Goal: Task Accomplishment & Management: Manage account settings

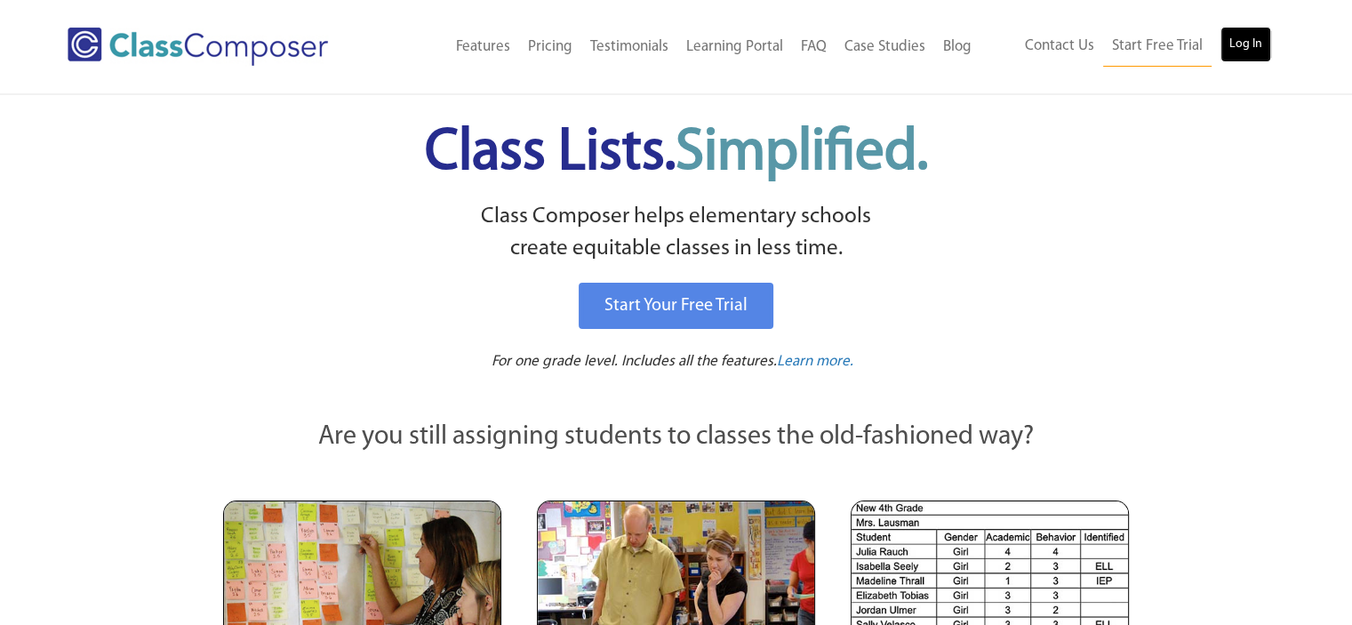
click at [1233, 52] on link "Log In" at bounding box center [1245, 45] width 51 height 36
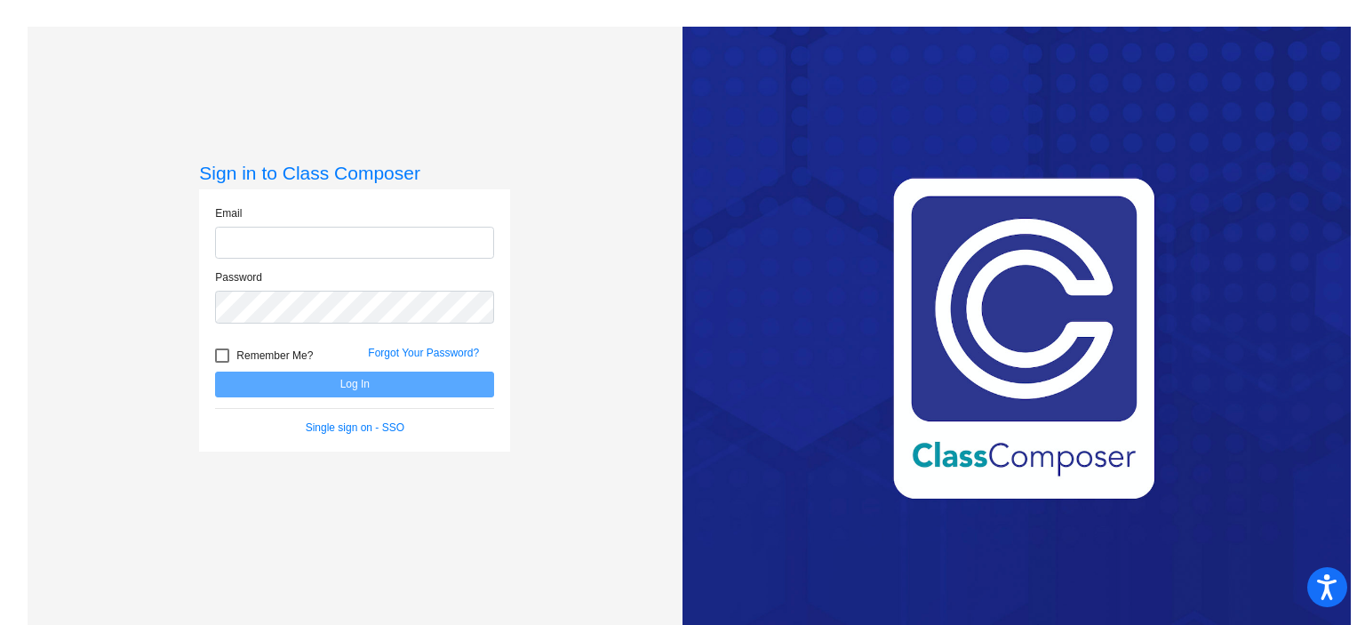
type input "[EMAIL_ADDRESS][DOMAIN_NAME]"
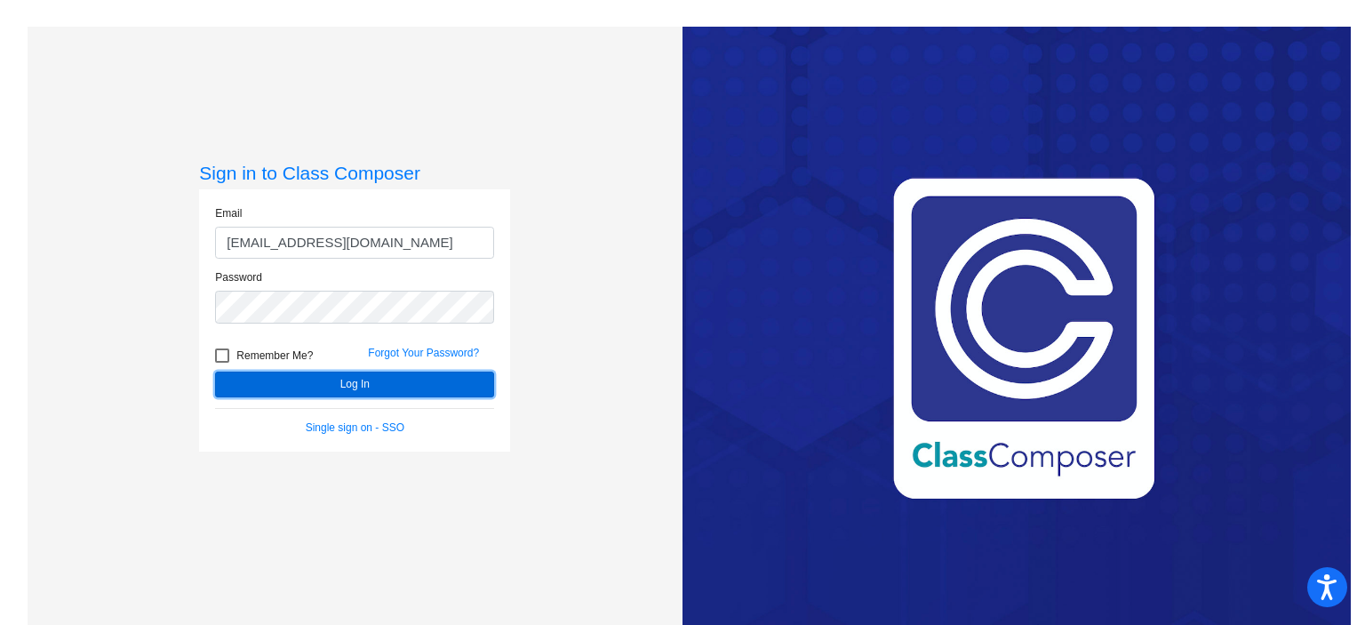
click at [336, 390] on button "Log In" at bounding box center [354, 384] width 279 height 26
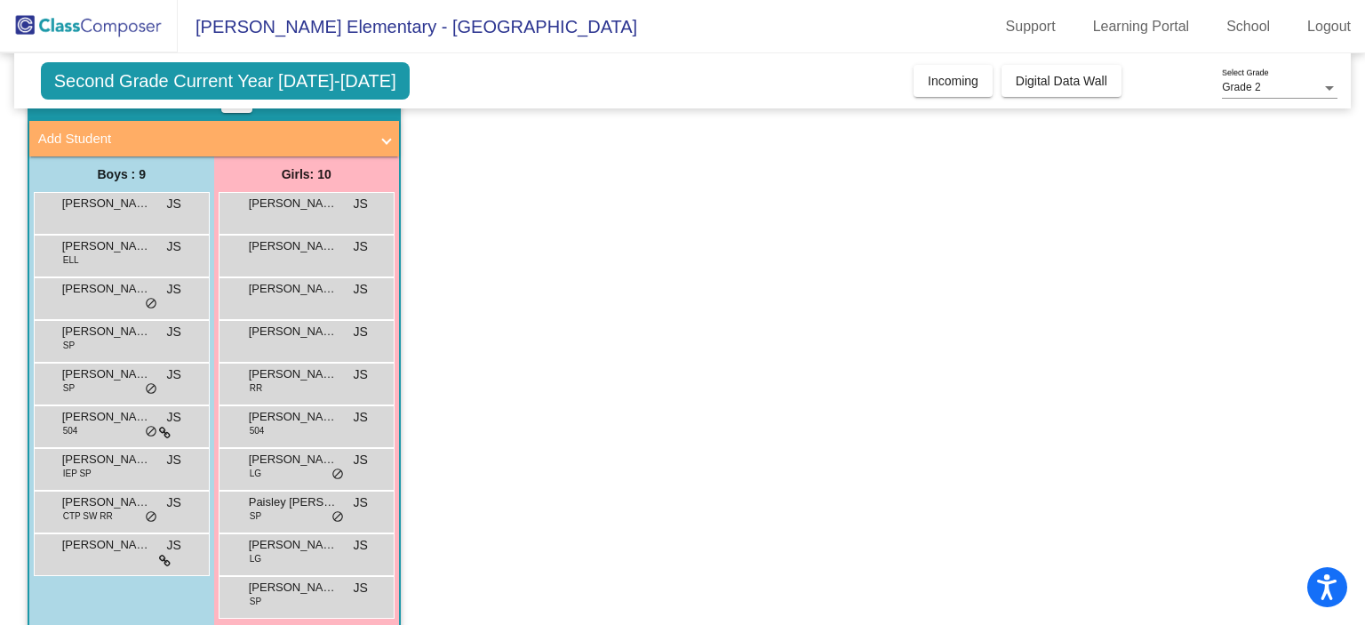
scroll to position [114, 0]
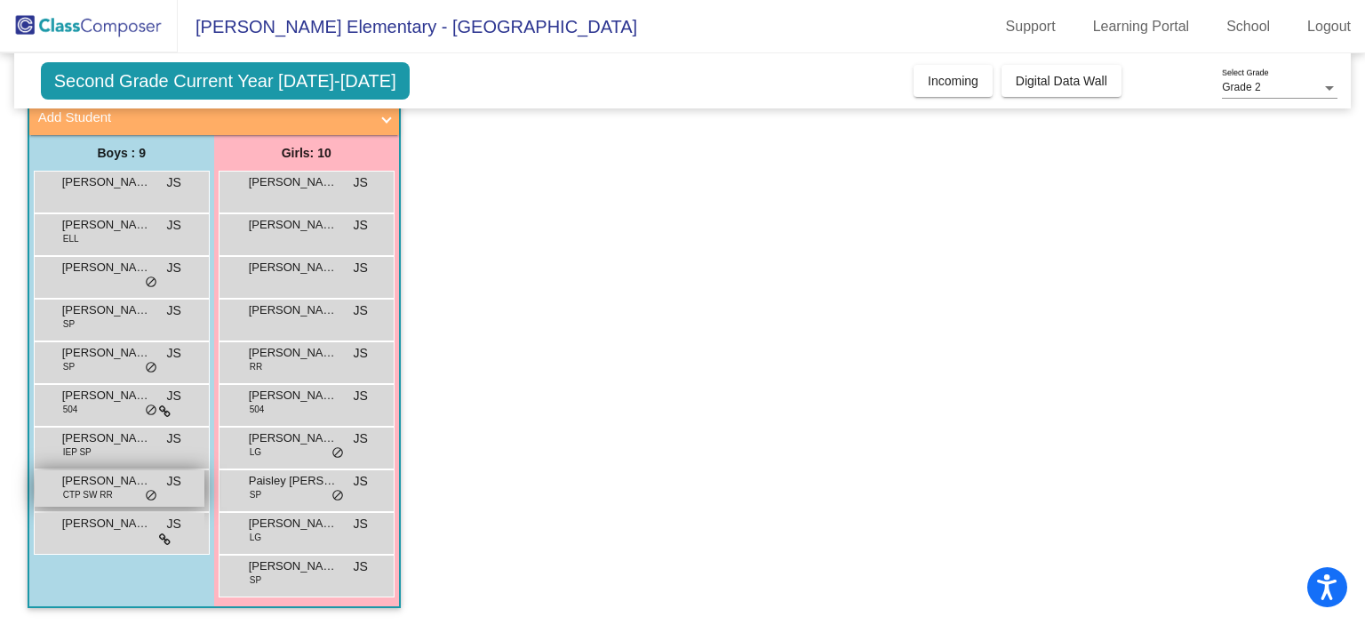
click at [107, 492] on span "CTP SW RR" at bounding box center [88, 494] width 50 height 13
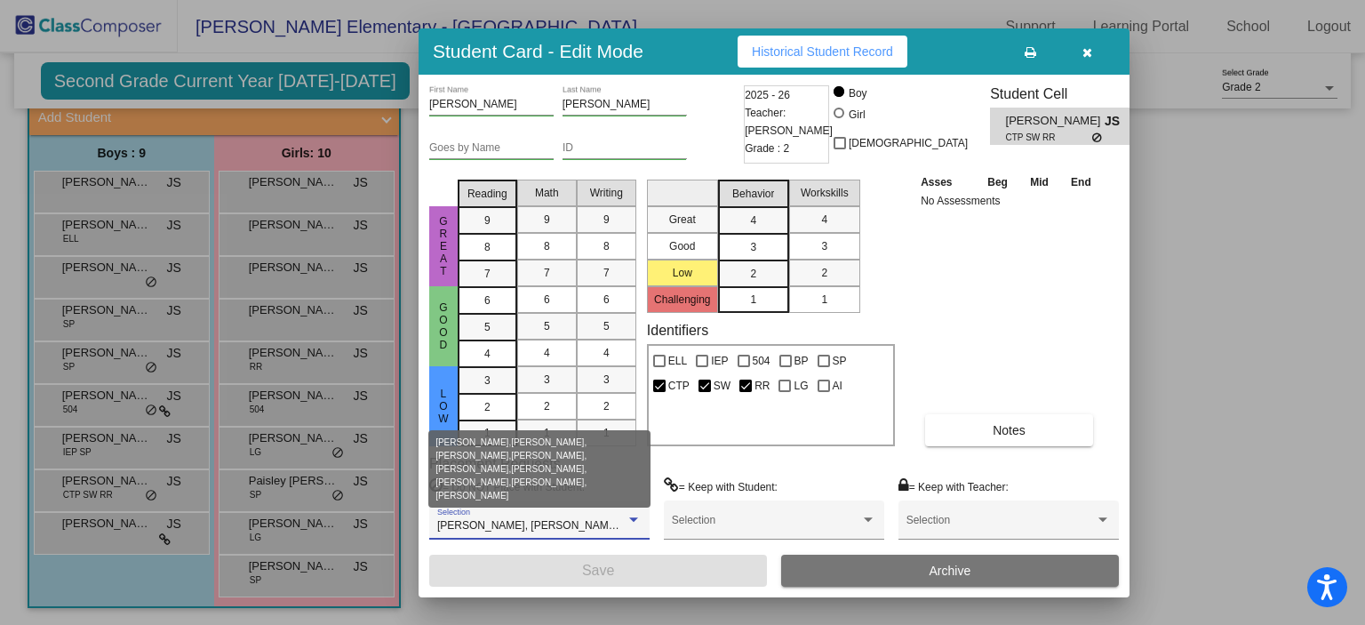
click at [633, 515] on div at bounding box center [634, 520] width 16 height 12
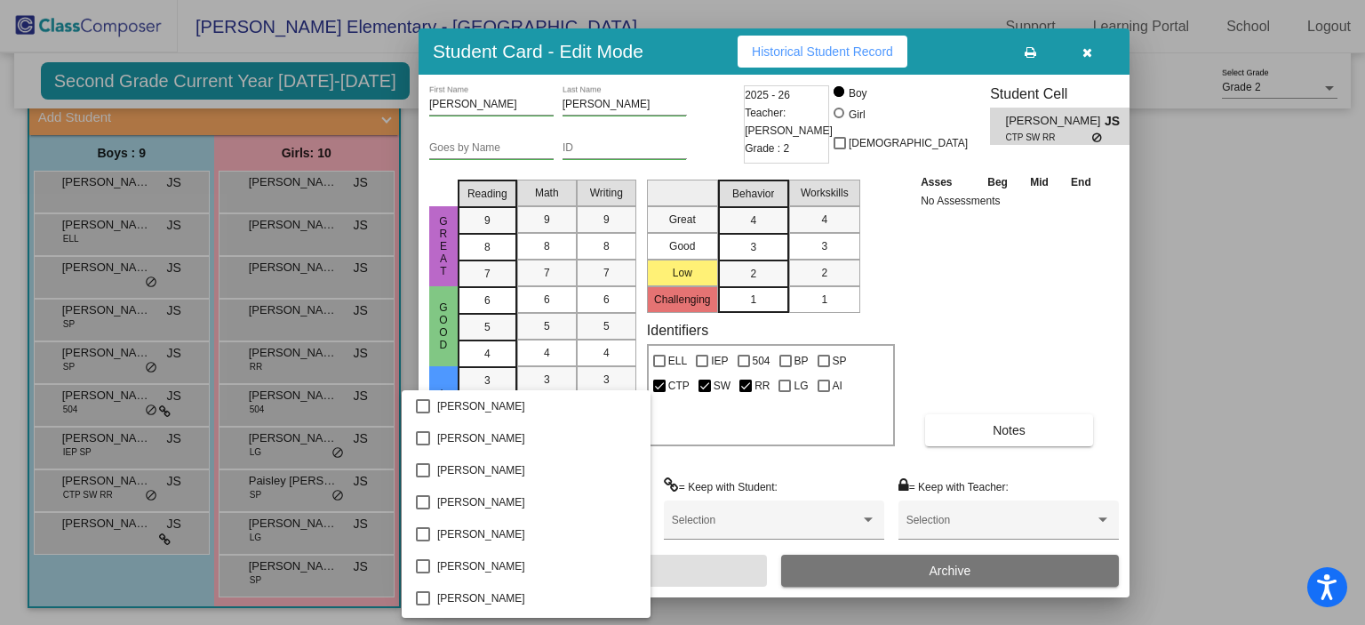
scroll to position [487, 0]
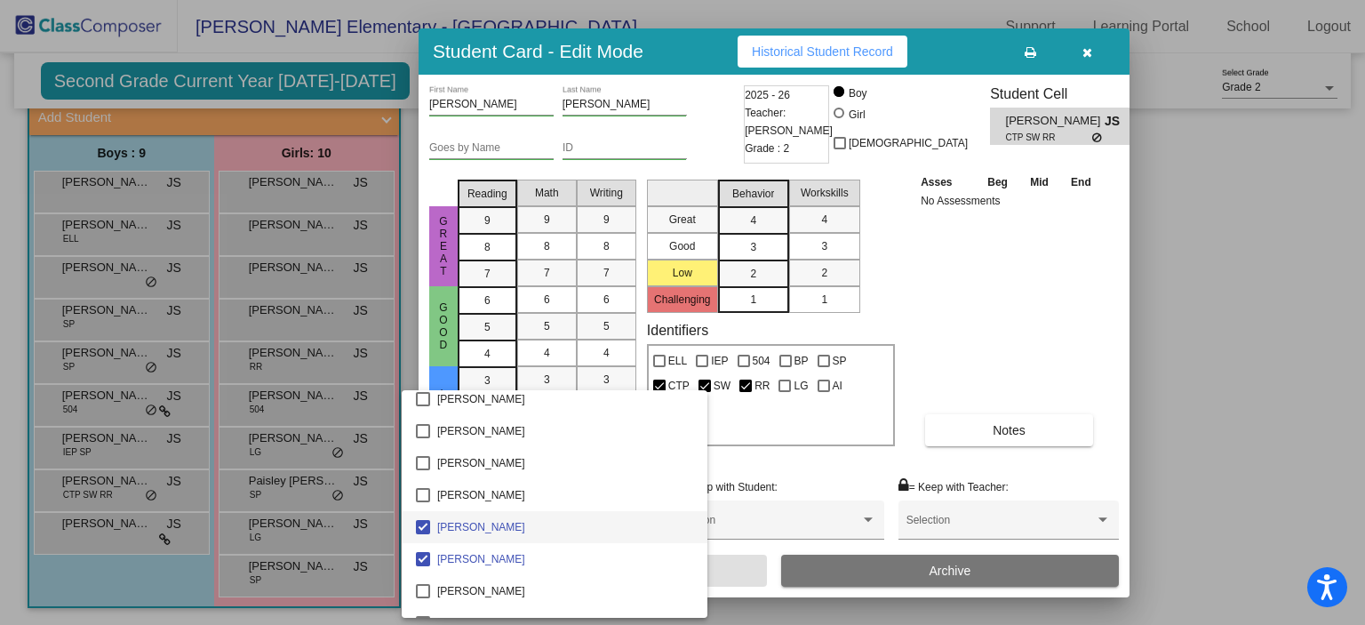
click at [981, 349] on div at bounding box center [682, 312] width 1365 height 625
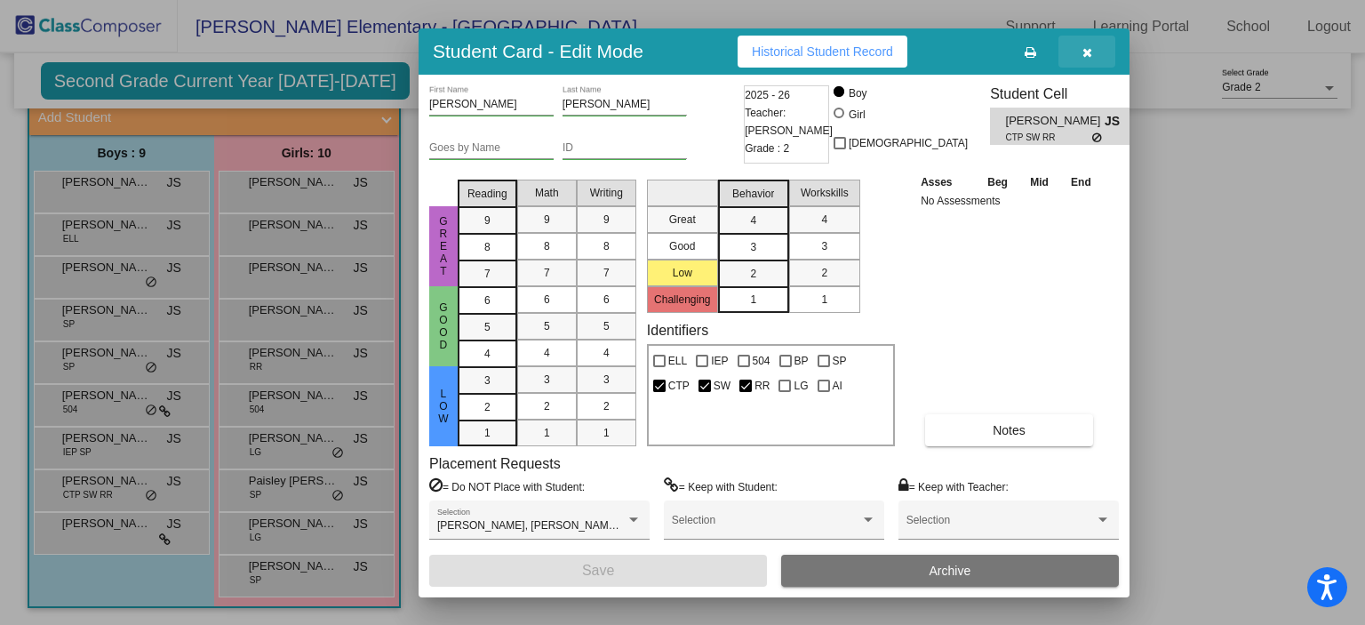
click at [1088, 48] on icon "button" at bounding box center [1087, 52] width 10 height 12
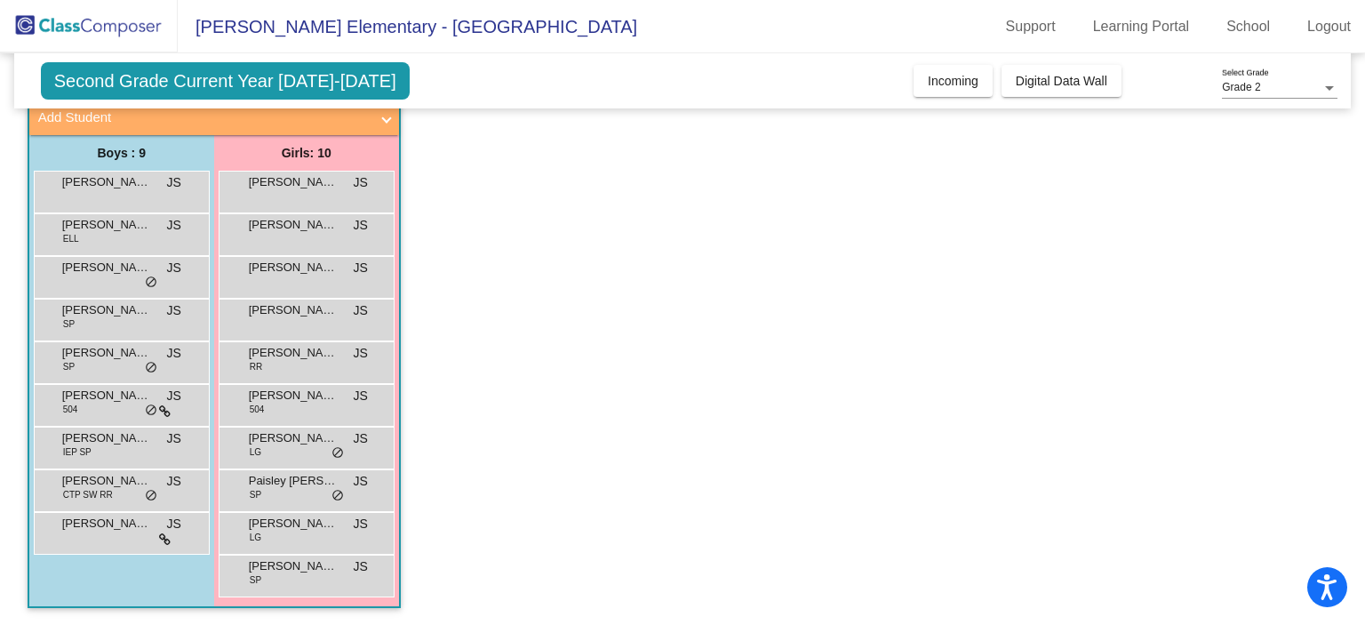
click at [0, 0] on div "Boys : 9 Benjamin Doig JS lock do_not_disturb_alt Brian Pop ELL JS lock do_not_…" at bounding box center [0, 0] width 0 height 0
click at [85, 519] on span "Theodore DeLandsheer" at bounding box center [106, 524] width 89 height 18
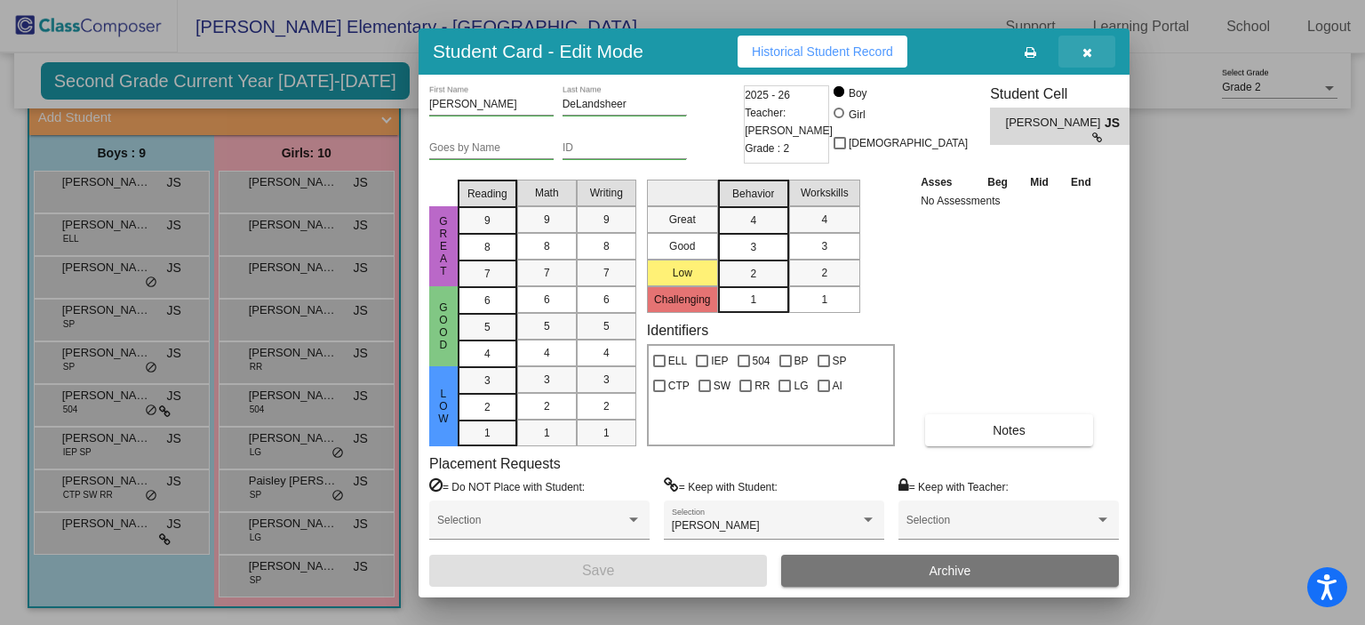
click at [1084, 52] on icon "button" at bounding box center [1087, 52] width 10 height 12
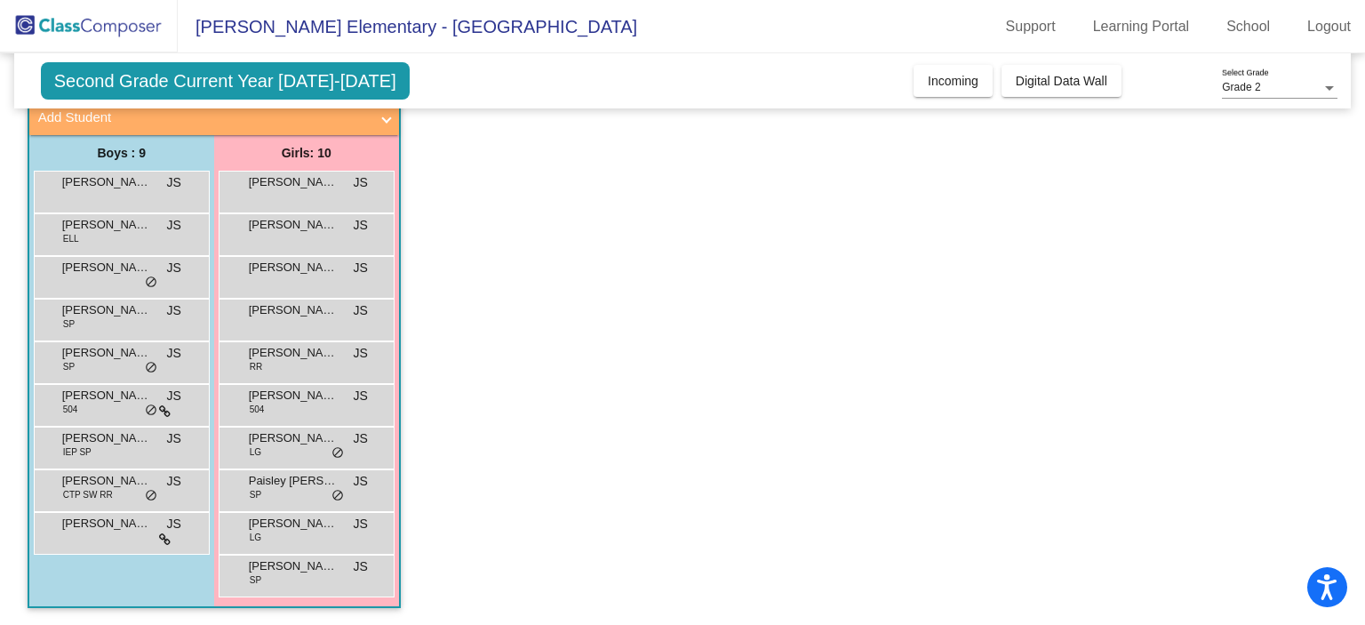
click at [1354, 111] on mat-sidenav-content "Grade 2 Select Grade Second Grade Current Year 2025-2026 Add, Move, or Retain S…" at bounding box center [682, 338] width 1365 height 571
click at [1322, 92] on div at bounding box center [1329, 88] width 16 height 12
click at [1322, 92] on span "Grade 2" at bounding box center [1280, 88] width 116 height 32
click at [1287, 188] on app-classroom "Class 4 - Smith picture_as_pdf Jil Smith Add Student First Name Last Name Stude…" at bounding box center [683, 340] width 1311 height 571
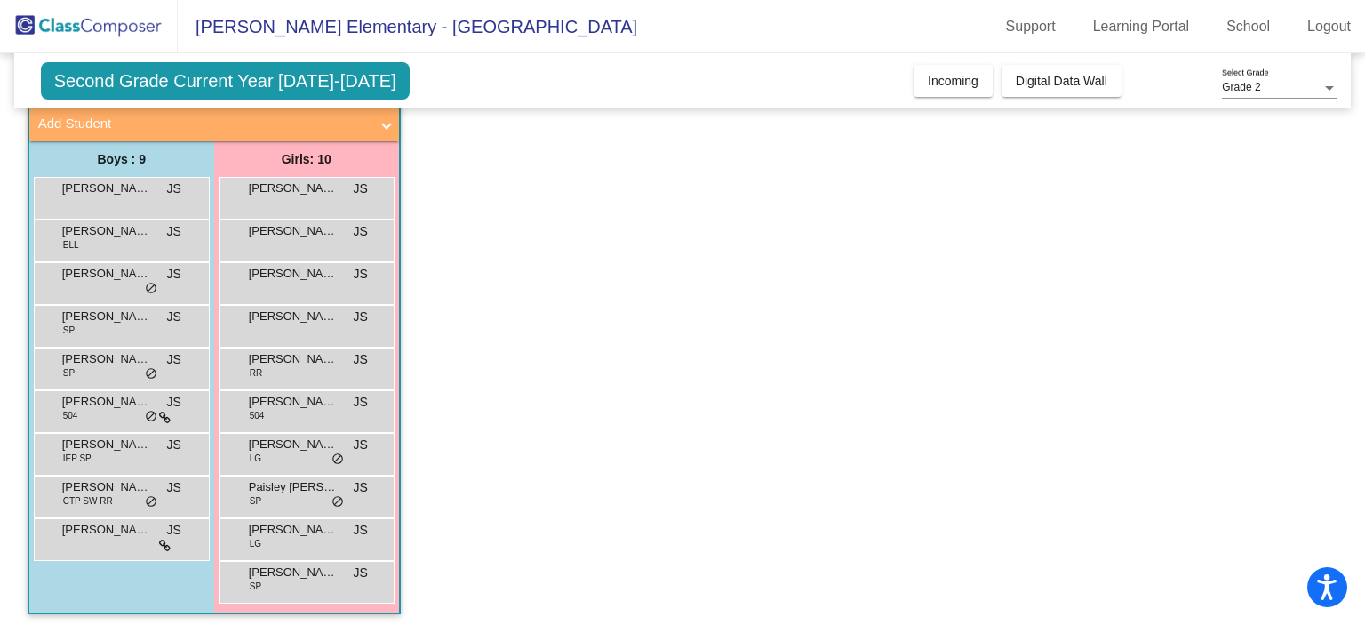
scroll to position [114, 0]
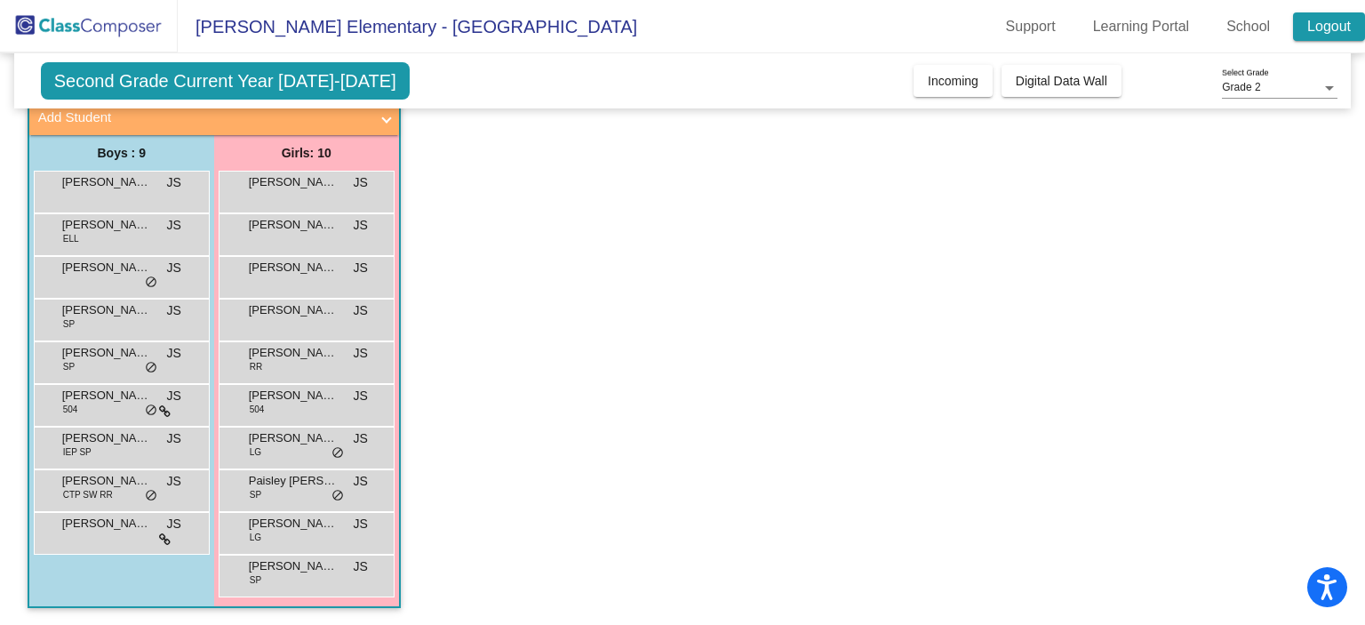
click at [1316, 26] on link "Logout" at bounding box center [1329, 26] width 72 height 28
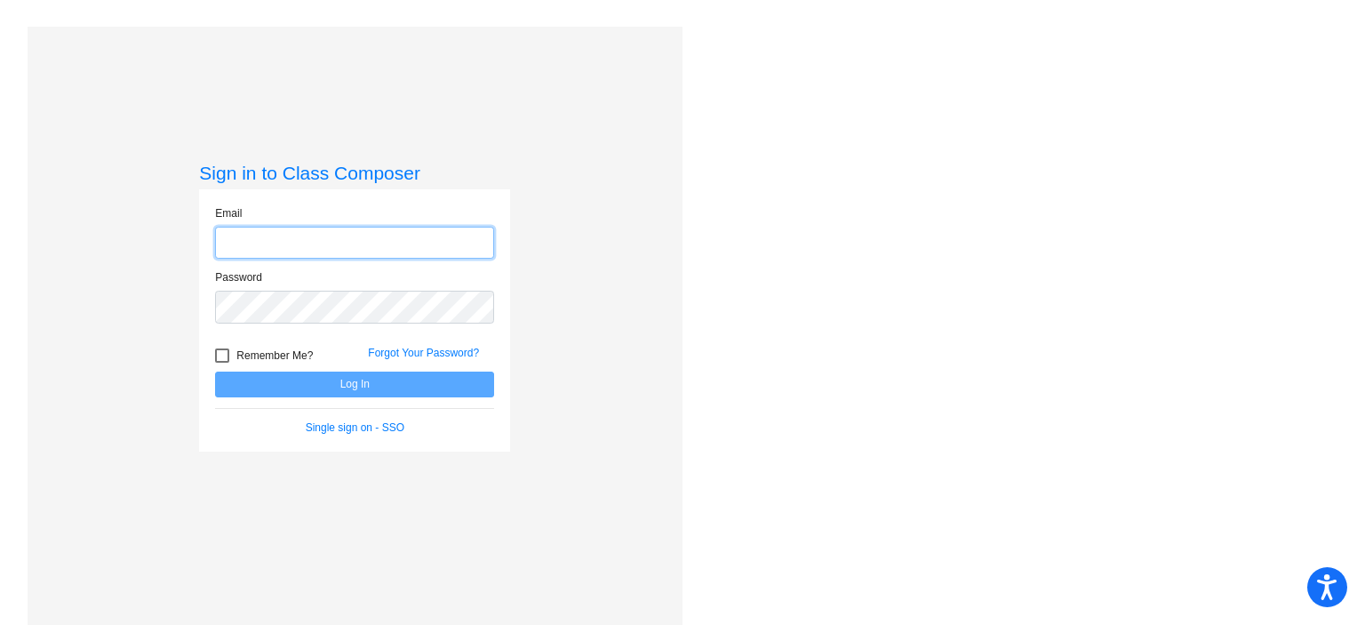
type input "smithj5@slcs.us"
